Goal: Task Accomplishment & Management: Use online tool/utility

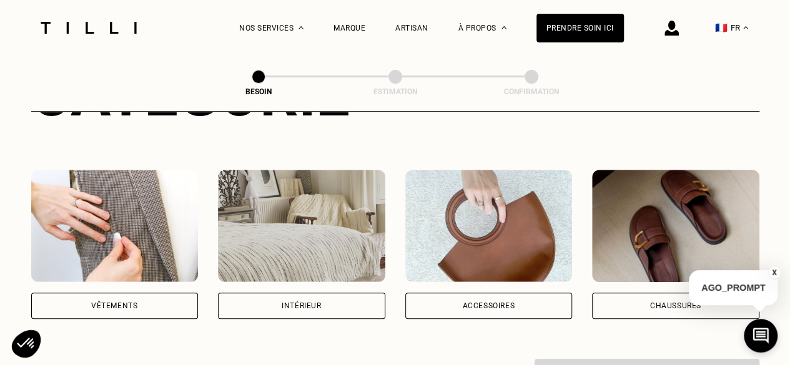
scroll to position [202, 0]
click at [120, 303] on div "Vêtements" at bounding box center [114, 306] width 46 height 7
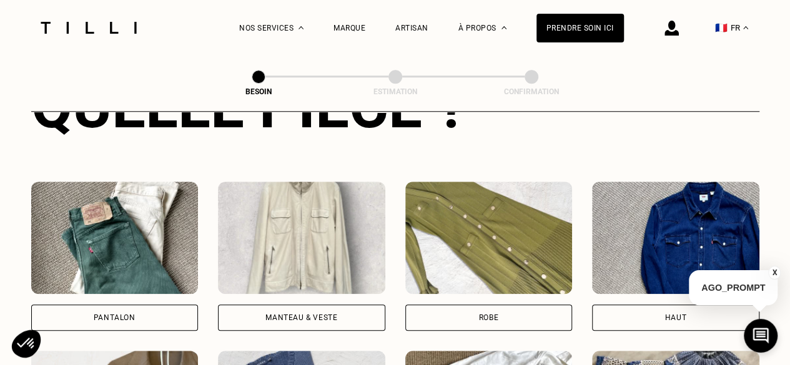
scroll to position [528, 0]
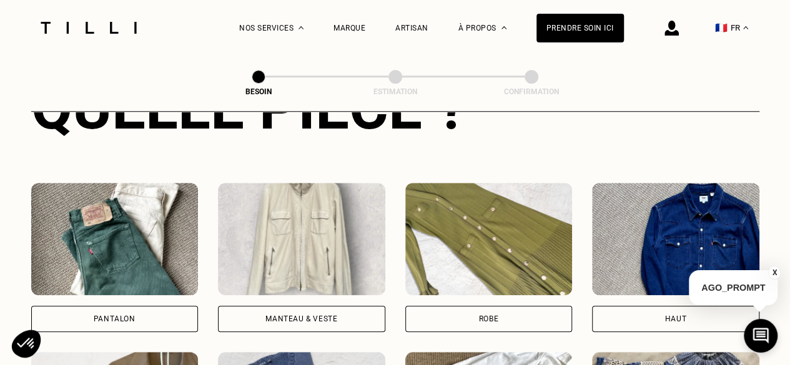
click at [481, 306] on div "Robe" at bounding box center [488, 319] width 167 height 26
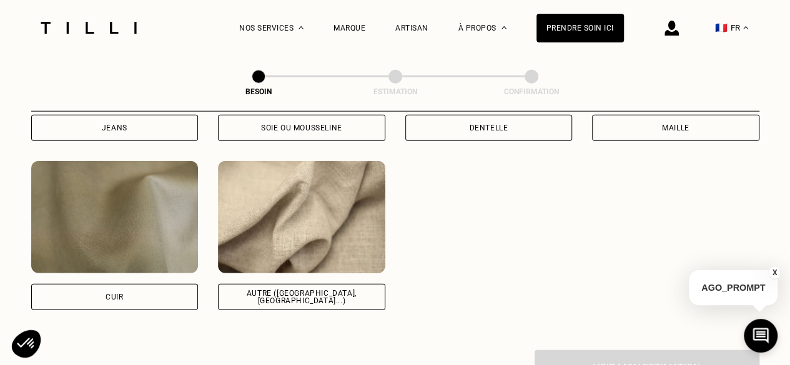
scroll to position [1424, 0]
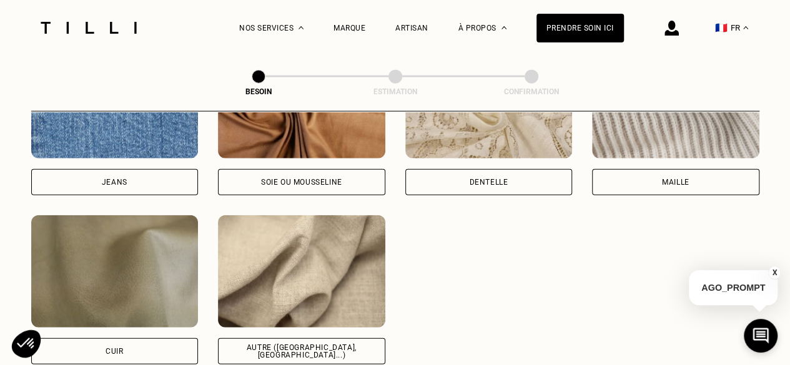
click at [311, 344] on div "Autre ([GEOGRAPHIC_DATA], [GEOGRAPHIC_DATA]...)" at bounding box center [302, 351] width 146 height 15
select select "FR"
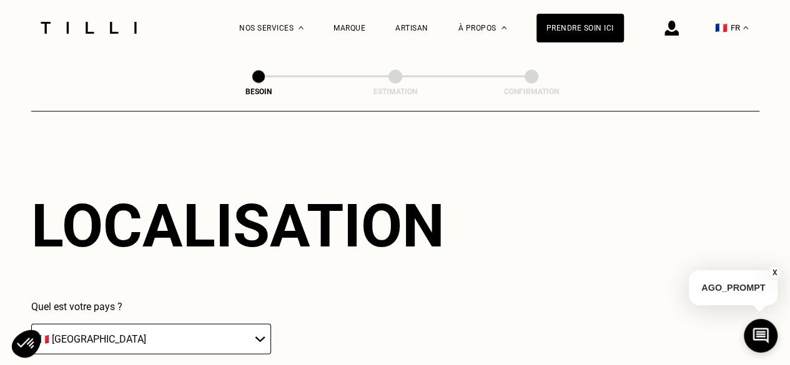
scroll to position [1811, 0]
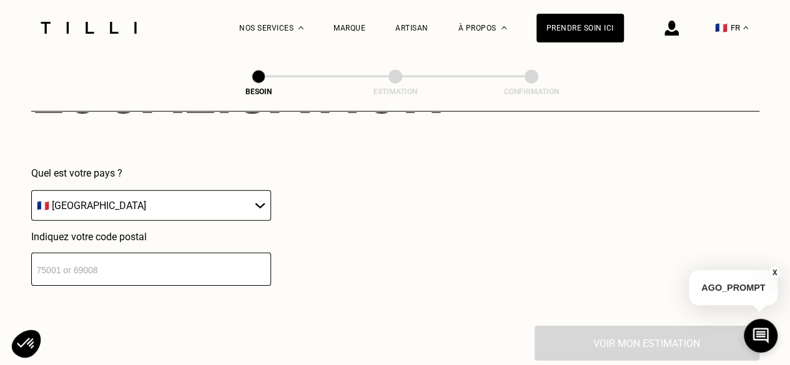
click at [187, 267] on input "number" at bounding box center [151, 269] width 240 height 33
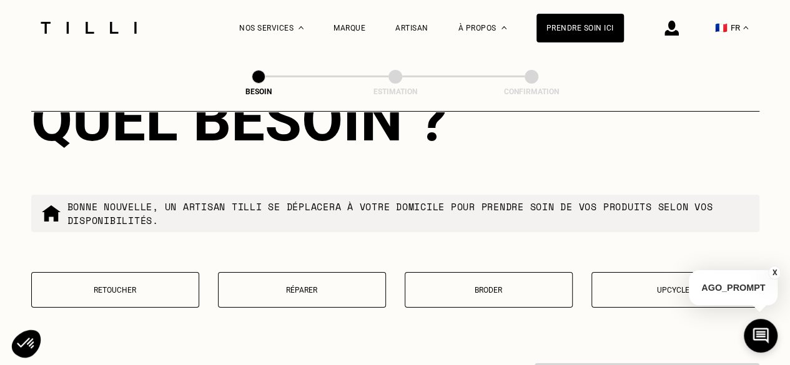
scroll to position [2113, 0]
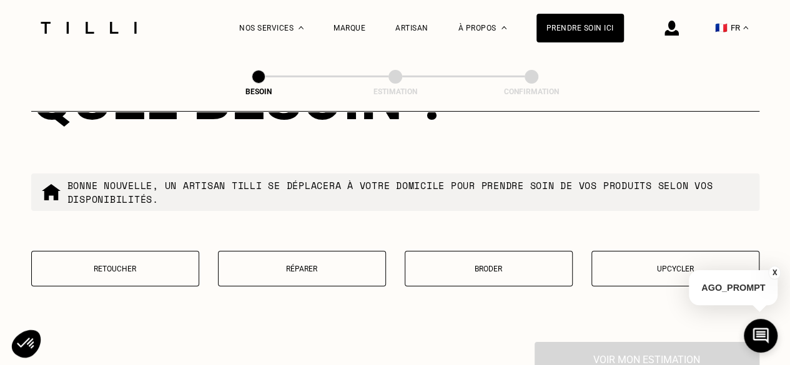
type input "75007"
click at [160, 265] on p "Retoucher" at bounding box center [115, 269] width 154 height 9
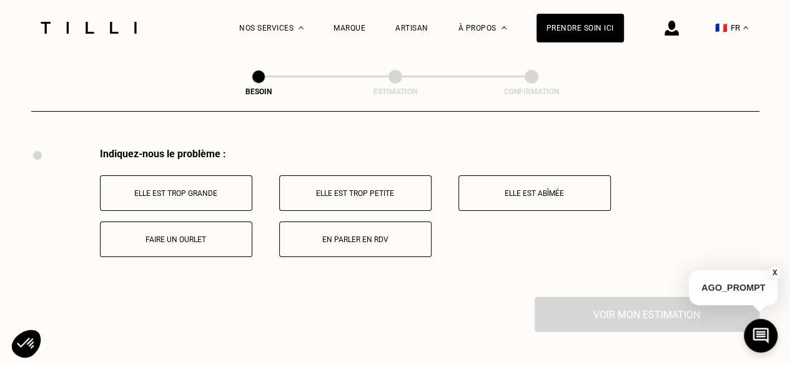
scroll to position [2308, 0]
click at [210, 237] on button "Faire un ourlet" at bounding box center [176, 239] width 152 height 36
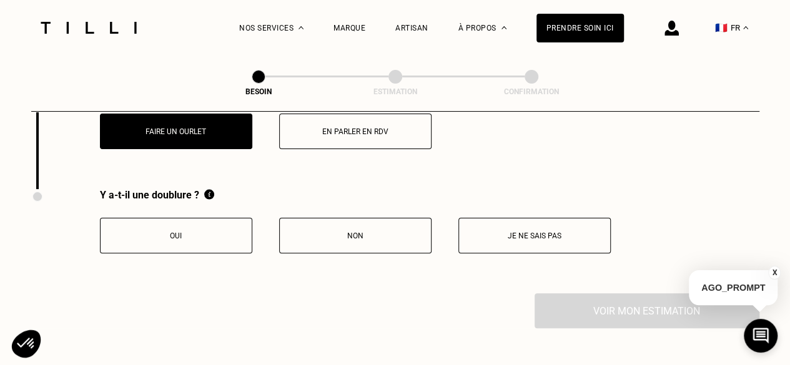
scroll to position [2457, 0]
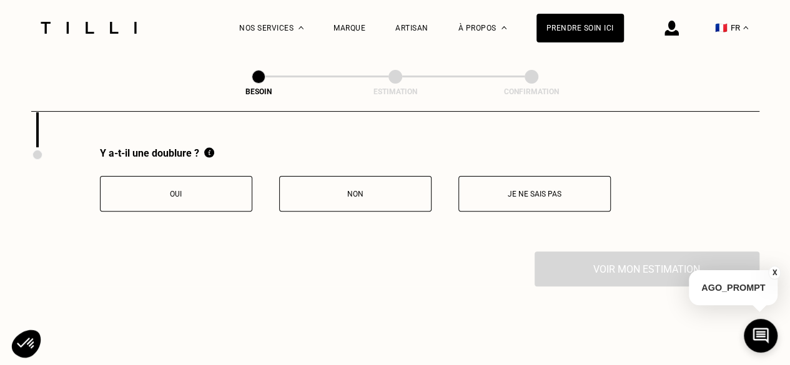
click at [328, 190] on p "Non" at bounding box center [355, 194] width 139 height 9
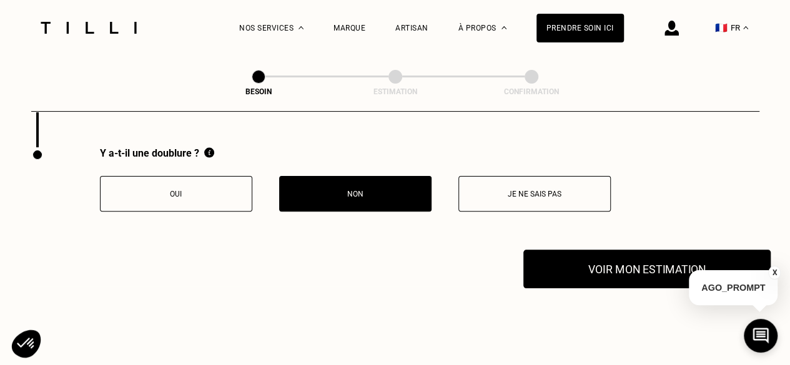
click at [593, 259] on button "Voir mon estimation" at bounding box center [646, 269] width 247 height 39
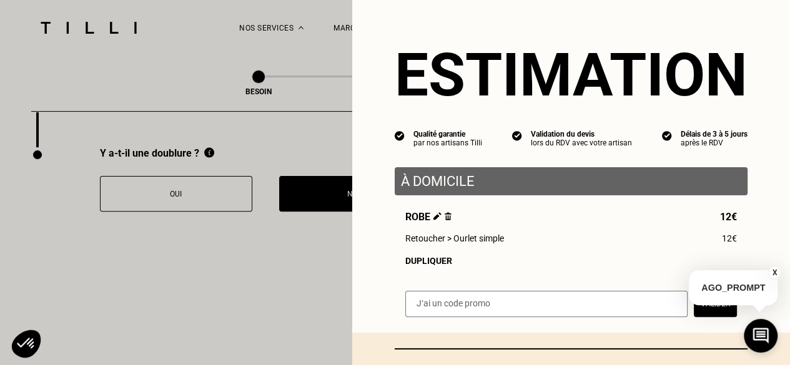
scroll to position [107, 0]
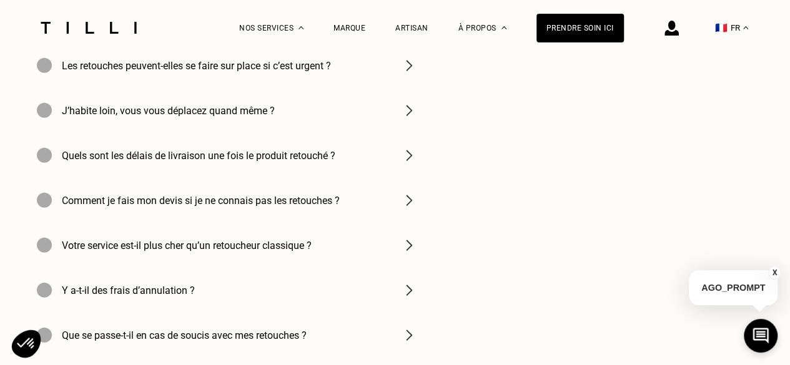
scroll to position [4118, 0]
